Goal: Book appointment/travel/reservation

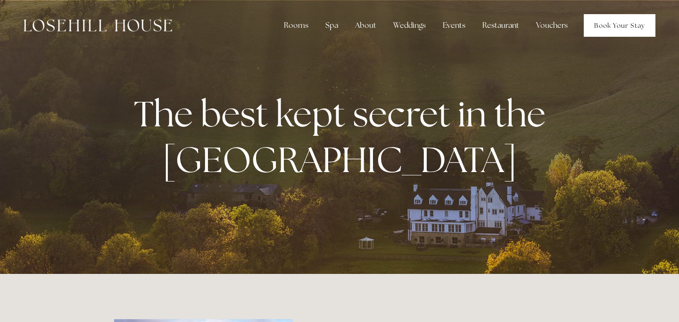
click at [624, 16] on link "Book Your Stay" at bounding box center [619, 25] width 72 height 23
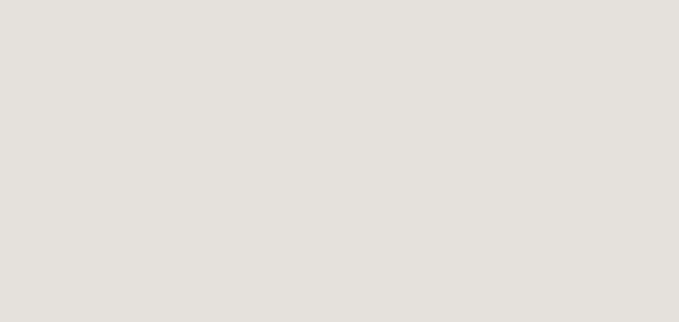
scroll to position [51, 0]
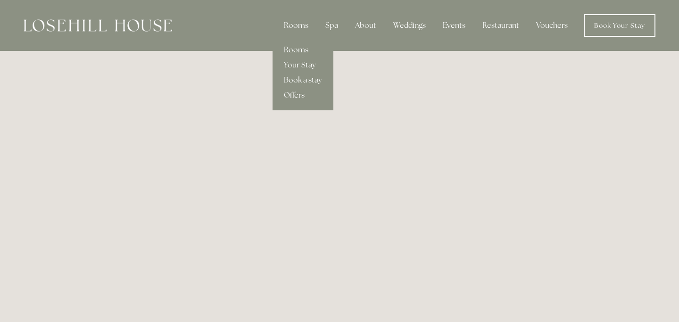
click at [297, 95] on link "Offers" at bounding box center [302, 95] width 61 height 15
